Goal: Task Accomplishment & Management: Manage account settings

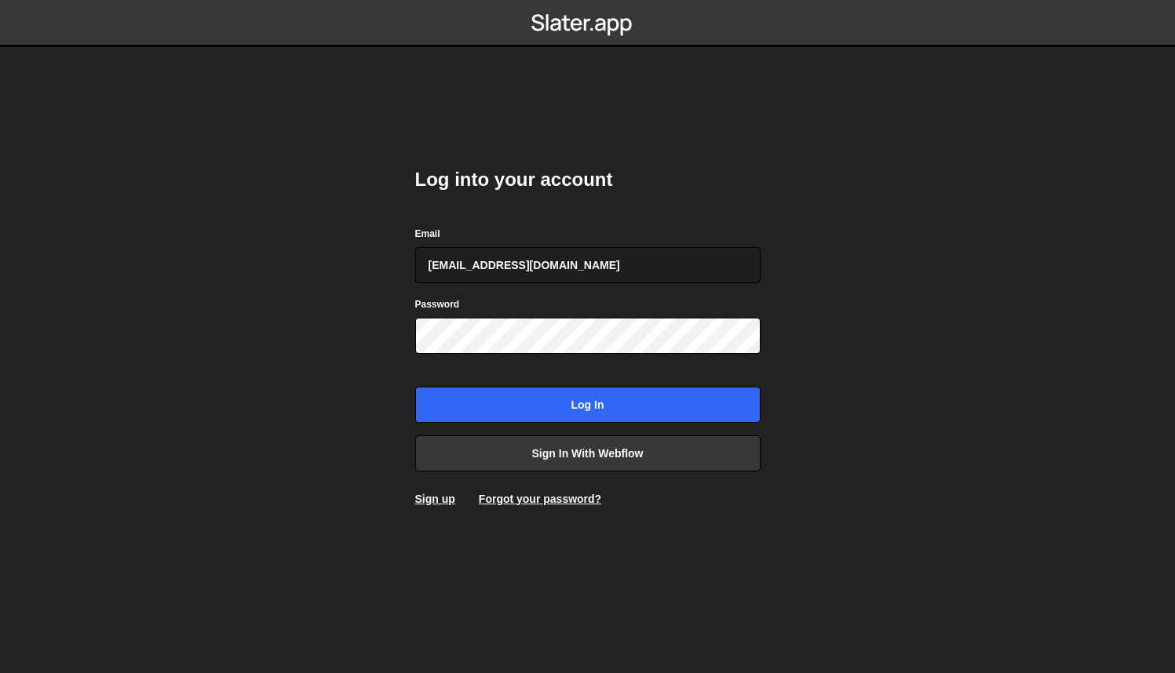
type input "[EMAIL_ADDRESS][DOMAIN_NAME]"
click at [587, 404] on input "Log in" at bounding box center [587, 405] width 345 height 36
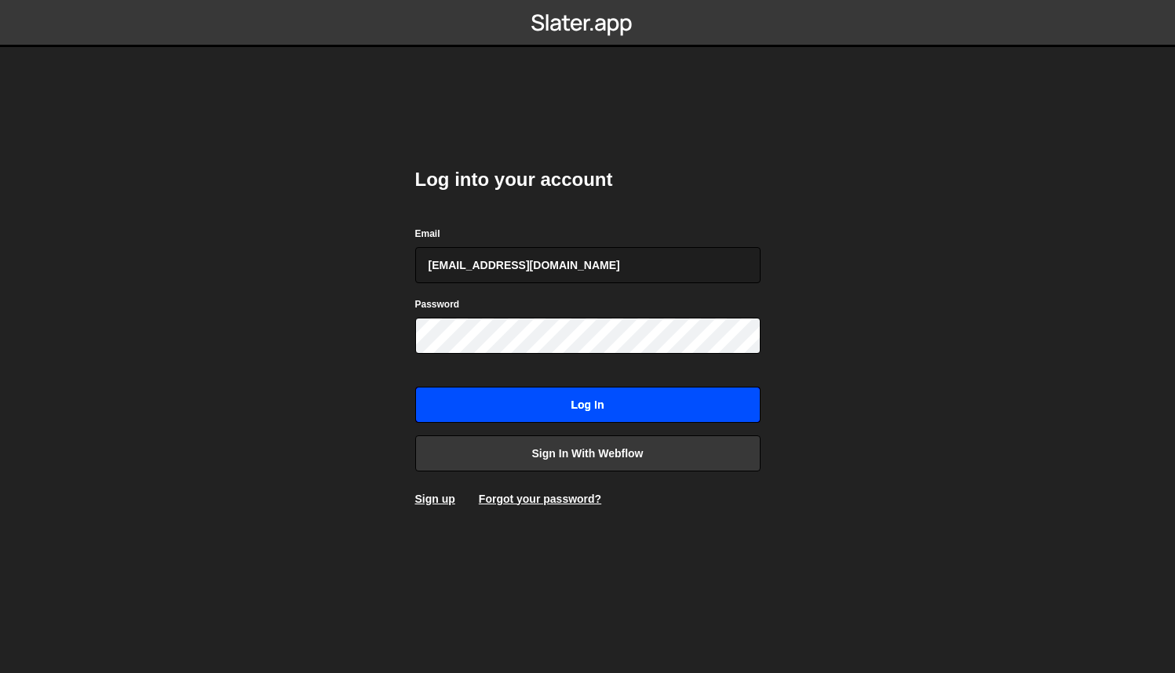
click at [571, 399] on input "Log in" at bounding box center [587, 405] width 345 height 36
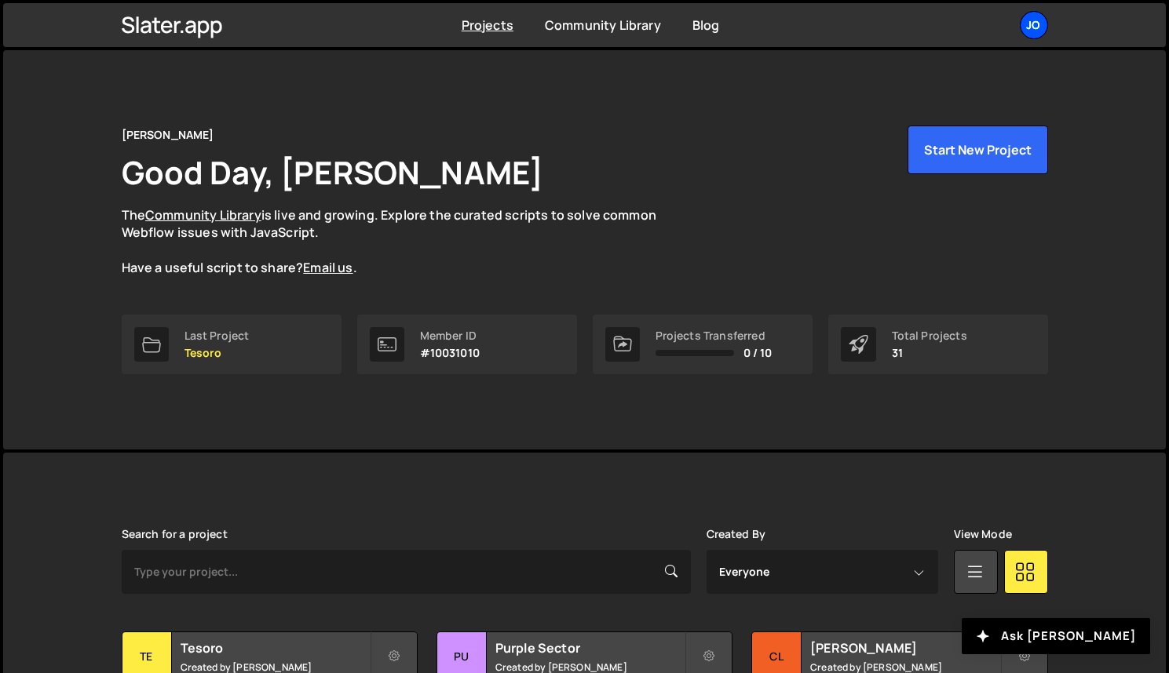
click at [1031, 26] on div "Jo" at bounding box center [1033, 25] width 28 height 28
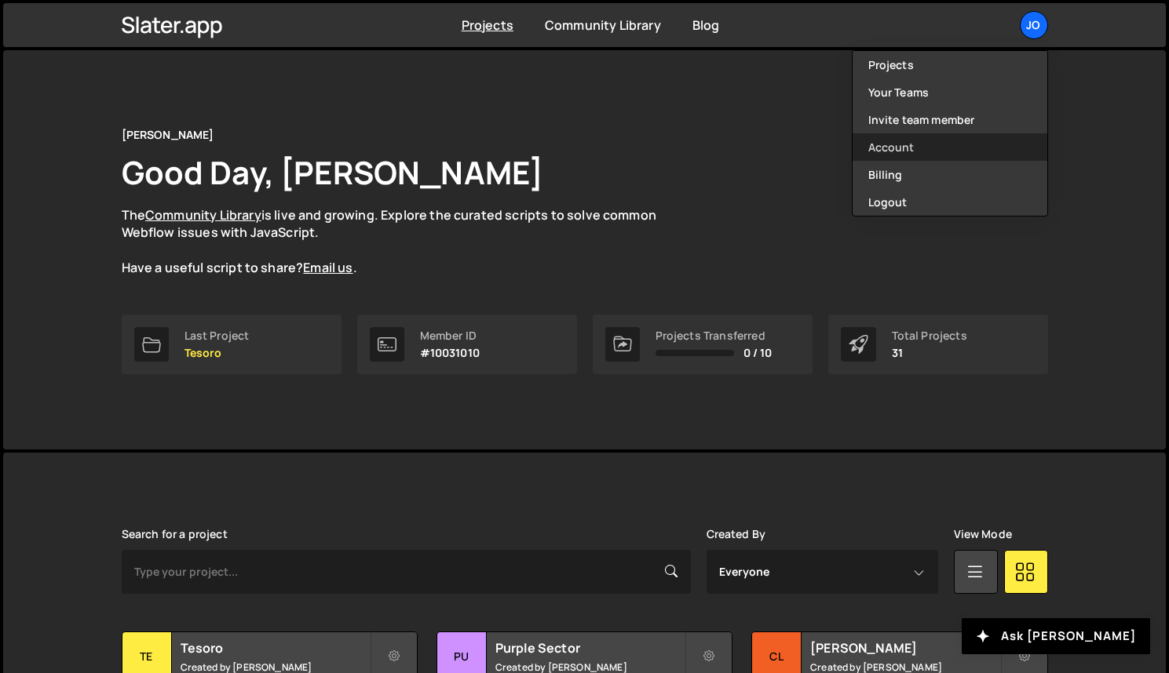
click at [890, 149] on link "Account" at bounding box center [949, 146] width 195 height 27
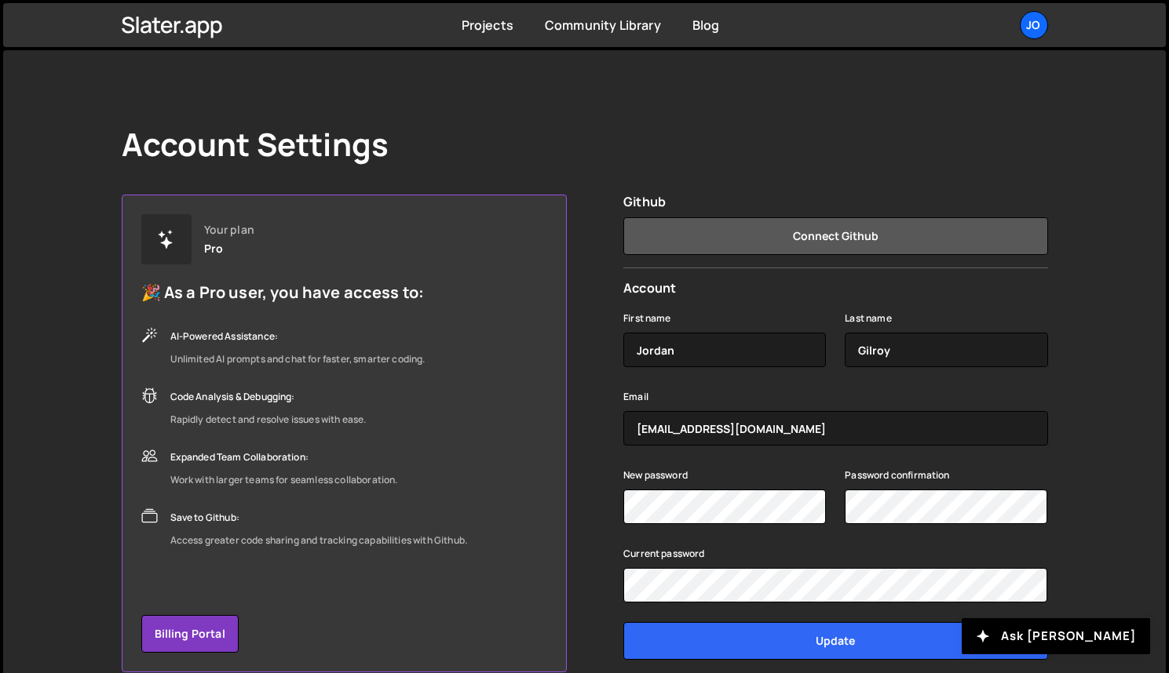
click at [804, 239] on button "Connect Github" at bounding box center [835, 236] width 424 height 38
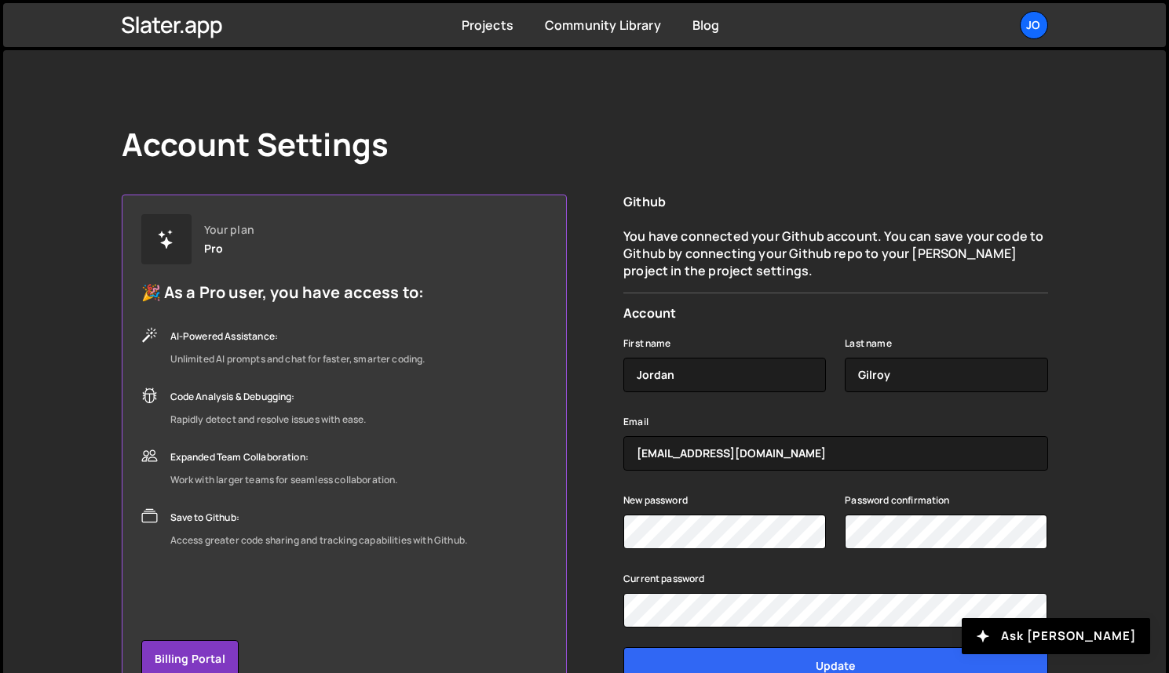
scroll to position [-5, 0]
